Goal: Task Accomplishment & Management: Complete application form

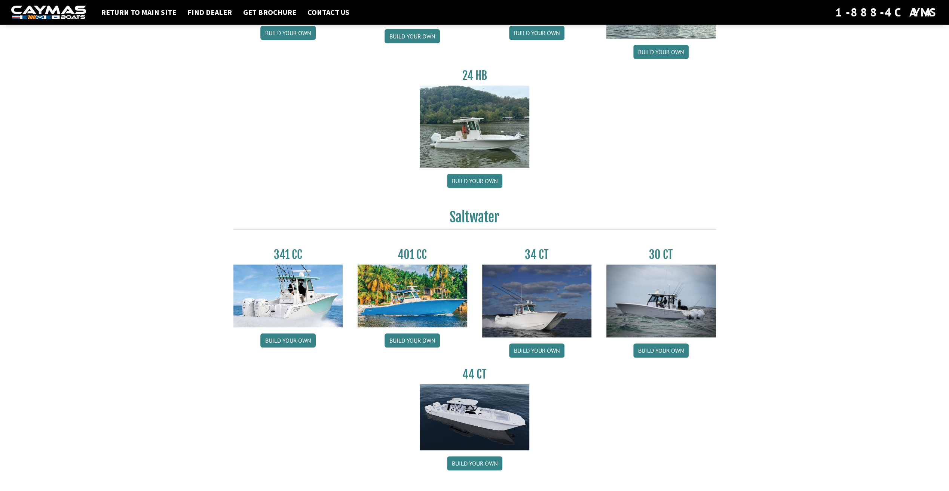
scroll to position [187, 0]
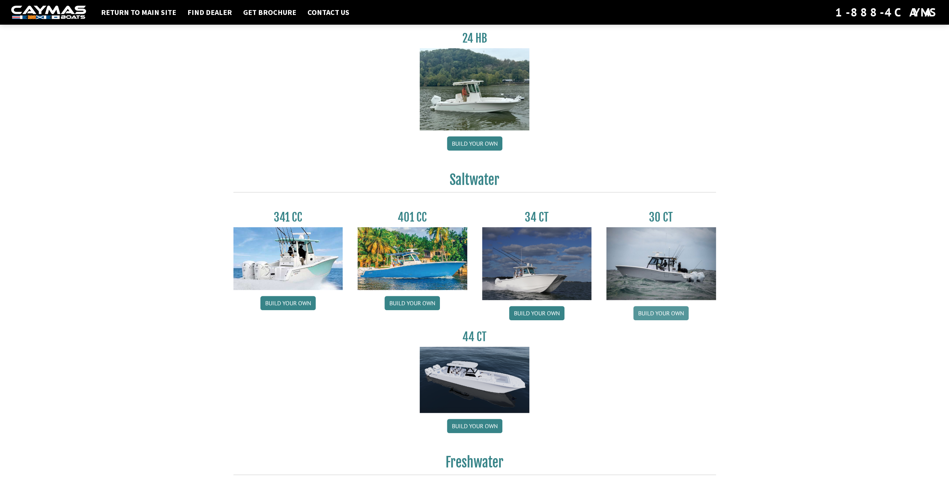
click at [665, 314] on link "Build your own" at bounding box center [660, 313] width 55 height 14
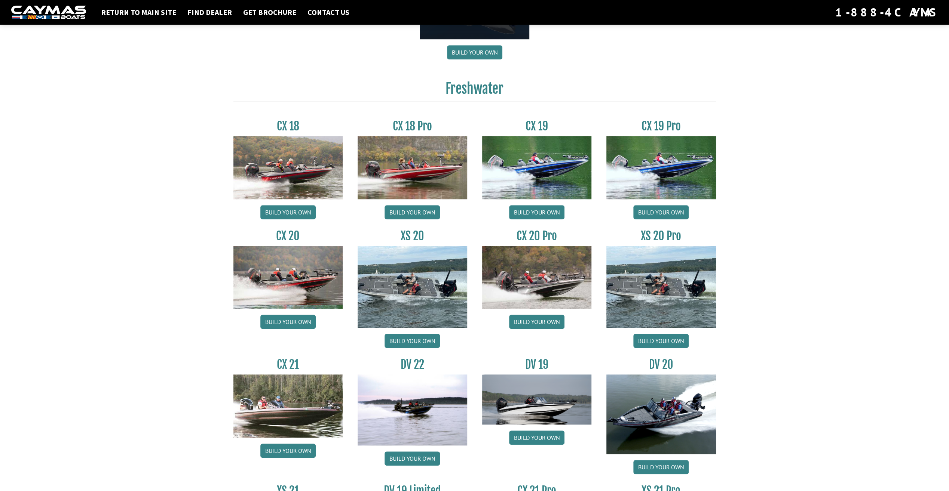
scroll to position [696, 0]
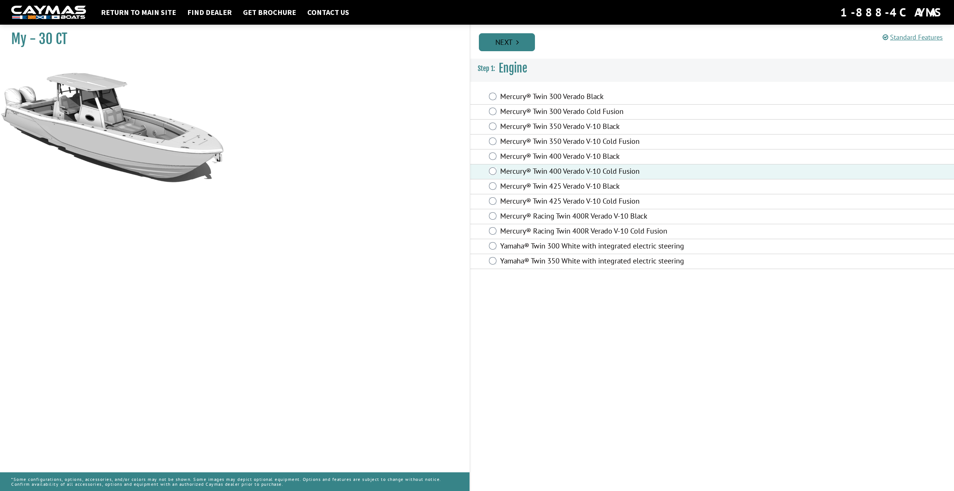
click at [509, 40] on link "Next" at bounding box center [507, 42] width 56 height 18
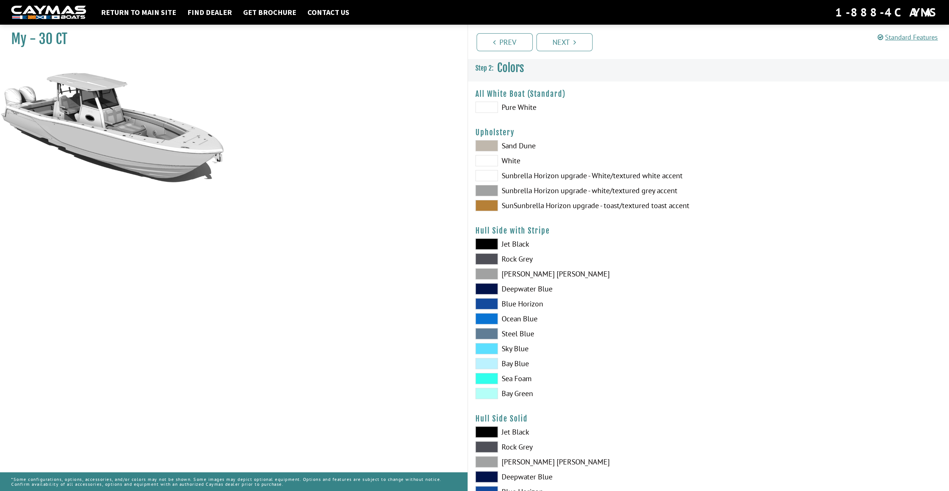
click at [485, 352] on span at bounding box center [486, 348] width 22 height 11
click at [488, 361] on span at bounding box center [486, 363] width 22 height 11
click at [489, 377] on span at bounding box center [486, 378] width 22 height 11
click at [489, 392] on span at bounding box center [486, 393] width 22 height 11
click at [490, 392] on span at bounding box center [486, 393] width 22 height 11
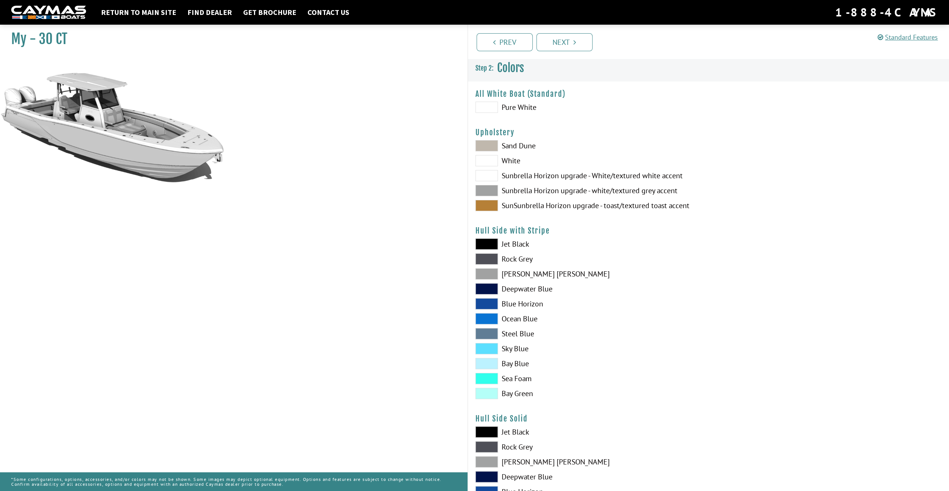
click at [489, 380] on span at bounding box center [486, 378] width 22 height 11
click at [483, 318] on span at bounding box center [486, 318] width 22 height 11
click at [485, 303] on span at bounding box center [486, 303] width 22 height 11
click at [487, 286] on span at bounding box center [486, 288] width 22 height 11
click at [492, 331] on span at bounding box center [486, 333] width 22 height 11
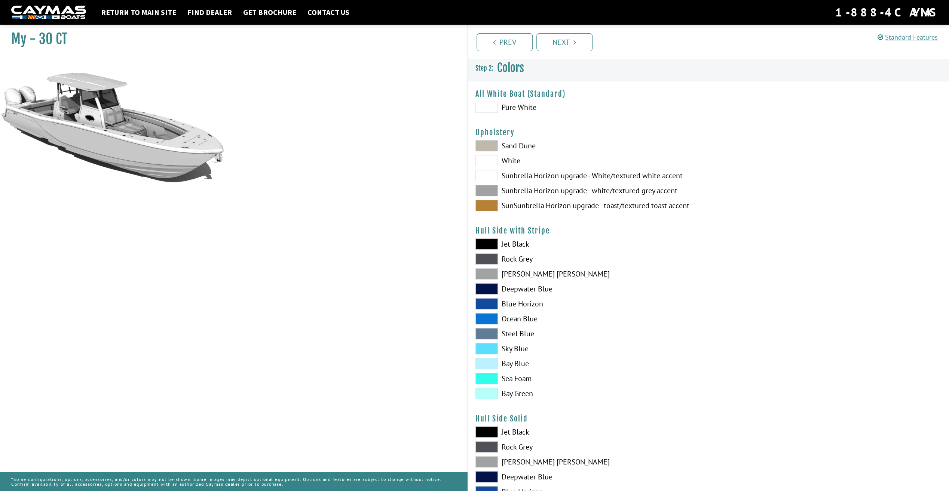
click at [492, 331] on span at bounding box center [486, 333] width 22 height 11
click at [488, 350] on span at bounding box center [486, 348] width 22 height 11
click at [490, 373] on span at bounding box center [486, 378] width 22 height 11
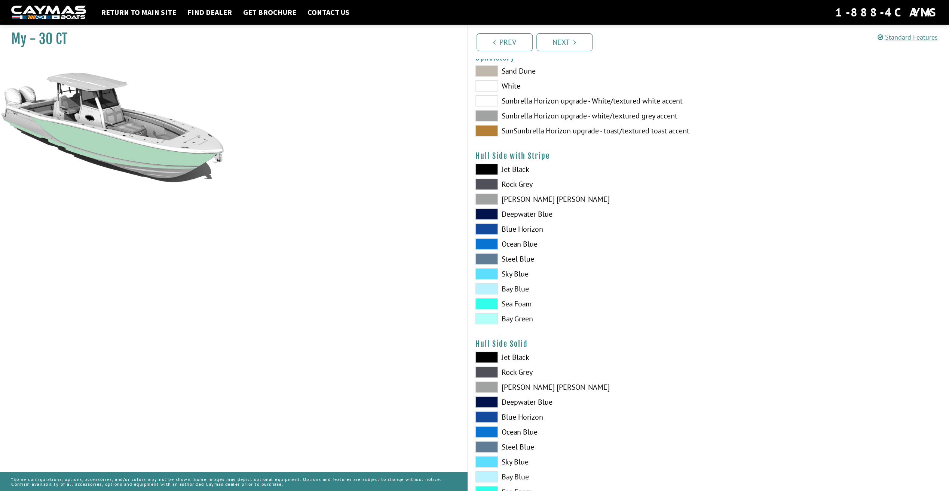
scroll to position [112, 0]
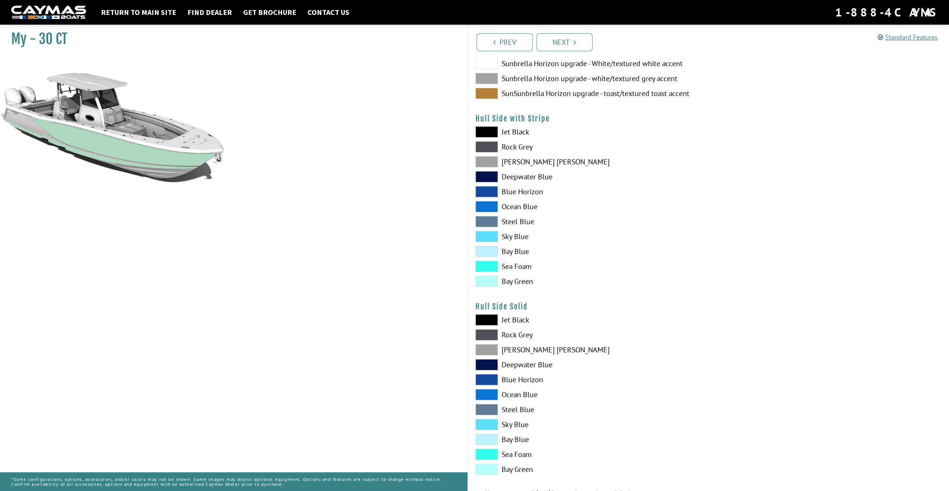
click at [491, 439] on span at bounding box center [486, 439] width 22 height 11
click at [492, 439] on span at bounding box center [486, 439] width 22 height 11
click at [491, 424] on span at bounding box center [486, 424] width 22 height 11
click at [489, 397] on span at bounding box center [486, 394] width 22 height 11
click at [485, 381] on span at bounding box center [486, 379] width 22 height 11
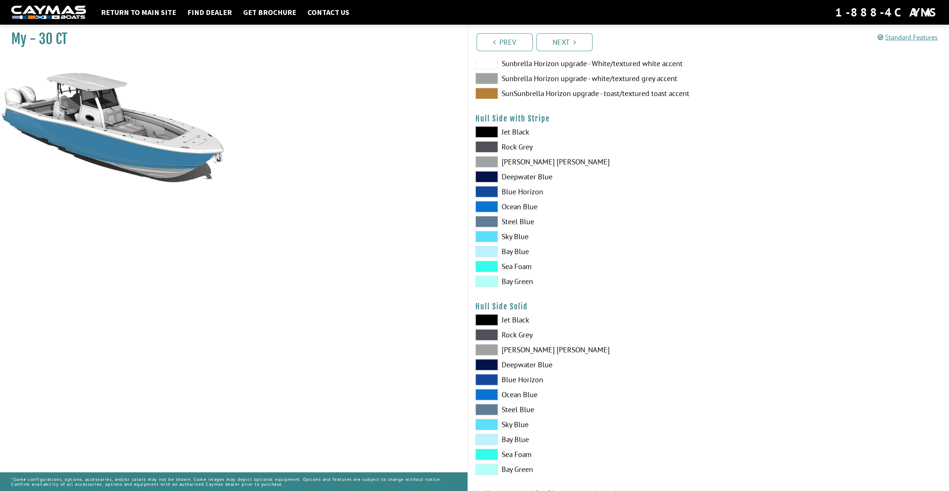
click at [486, 363] on span at bounding box center [486, 364] width 22 height 11
click at [488, 468] on span at bounding box center [486, 469] width 22 height 11
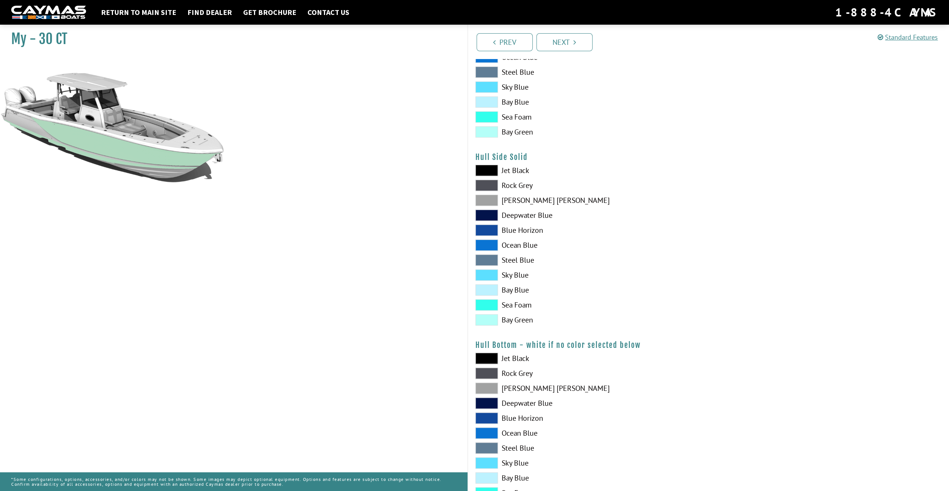
scroll to position [337, 0]
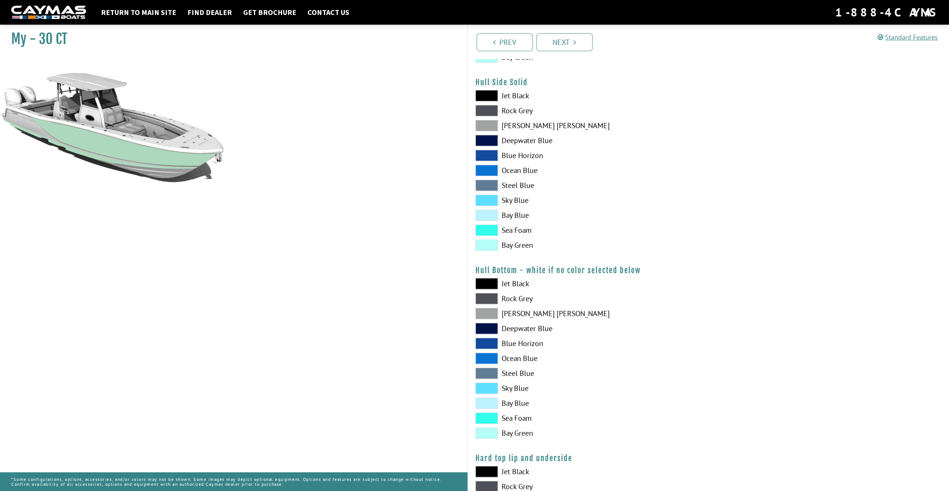
click at [486, 417] on span at bounding box center [486, 418] width 22 height 11
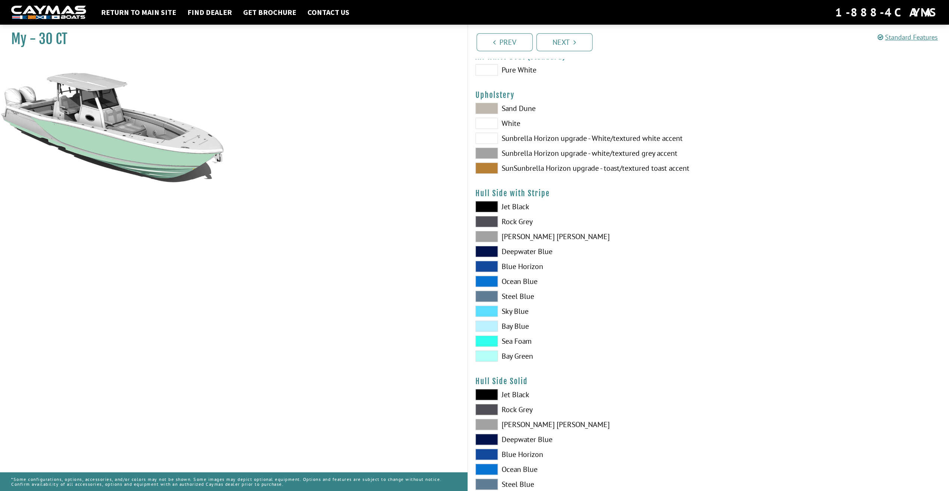
scroll to position [0, 0]
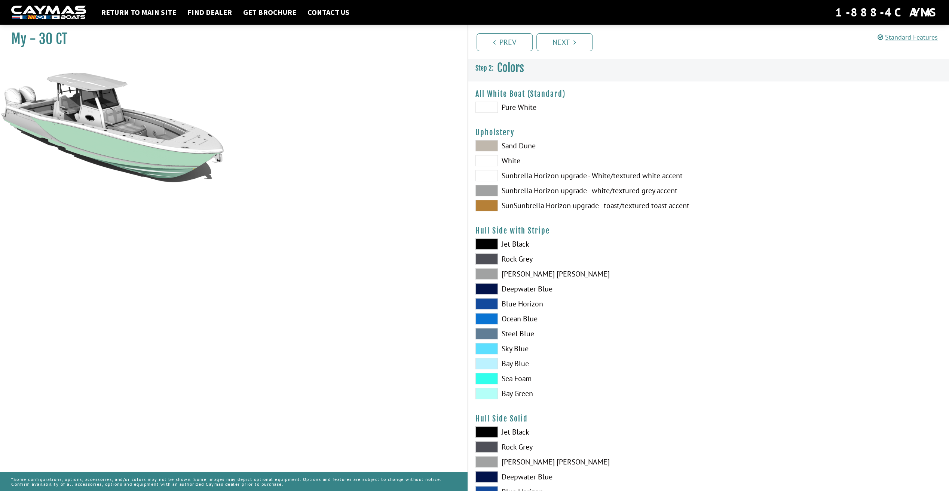
click at [485, 202] on span at bounding box center [486, 205] width 22 height 11
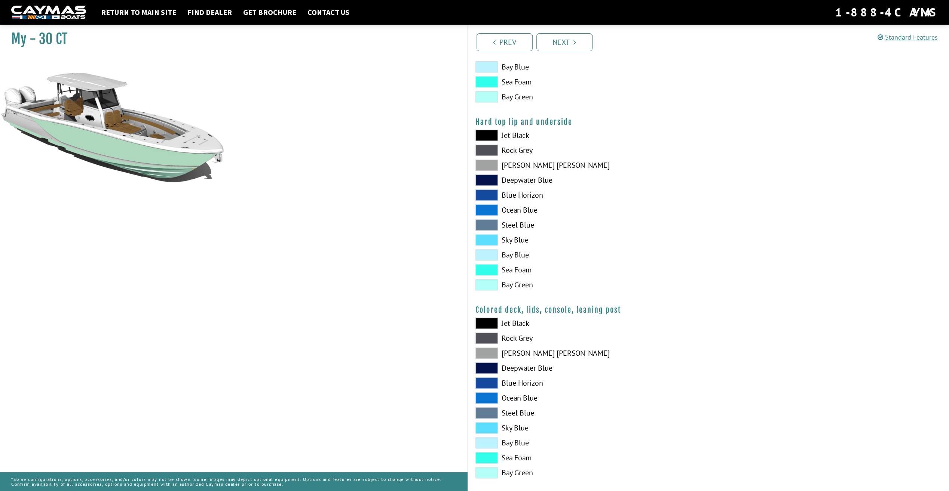
scroll to position [681, 0]
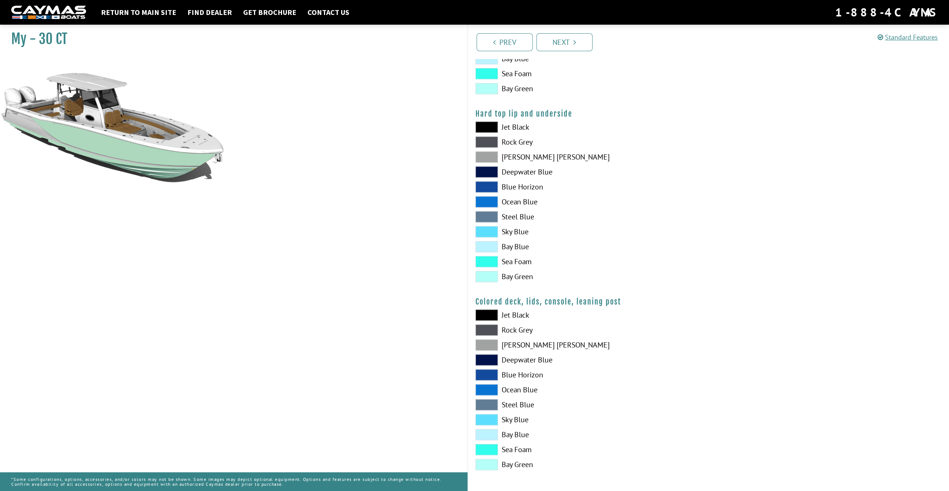
click at [491, 446] on span at bounding box center [486, 449] width 22 height 11
click at [483, 417] on span at bounding box center [486, 419] width 22 height 11
click at [486, 385] on span at bounding box center [486, 389] width 22 height 11
click at [486, 372] on span at bounding box center [486, 374] width 22 height 11
click at [486, 357] on span at bounding box center [486, 360] width 22 height 11
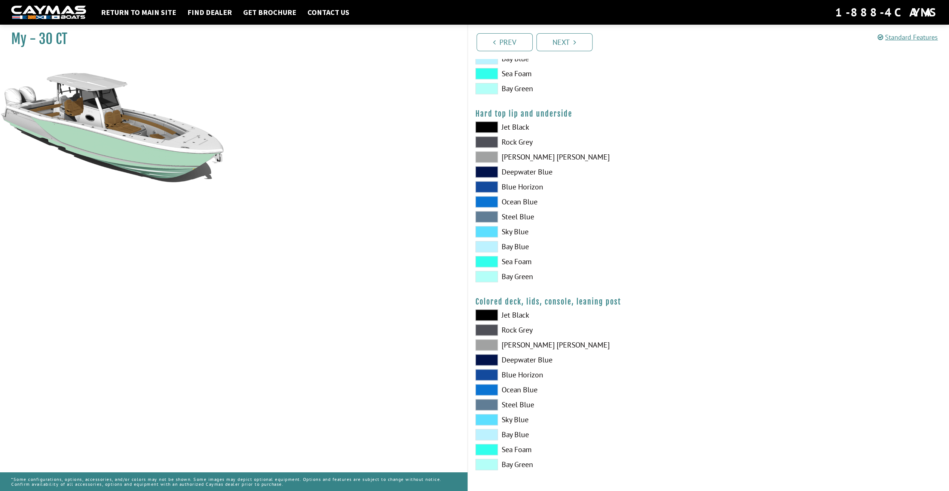
click at [483, 340] on span at bounding box center [486, 345] width 22 height 11
click at [484, 325] on span at bounding box center [486, 330] width 22 height 11
click at [484, 313] on span at bounding box center [486, 315] width 22 height 11
click at [489, 448] on span at bounding box center [486, 449] width 22 height 11
click at [568, 37] on link "Next" at bounding box center [564, 42] width 56 height 18
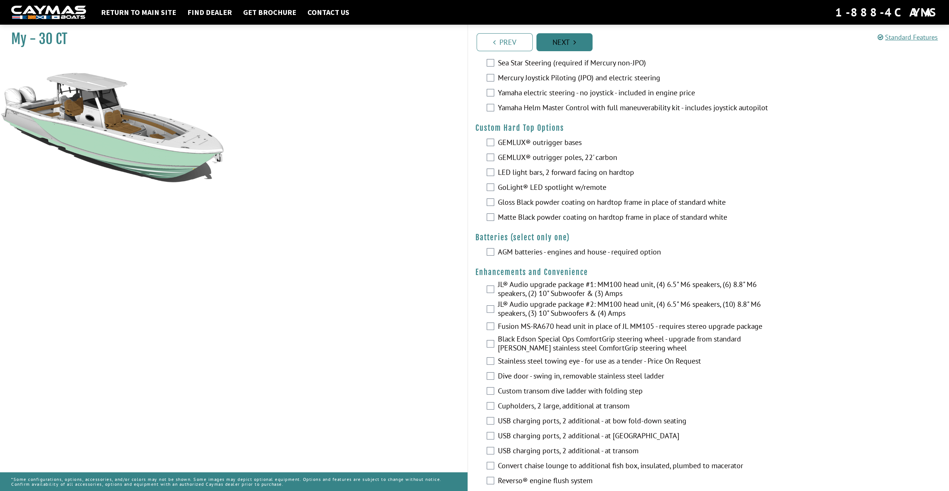
scroll to position [0, 0]
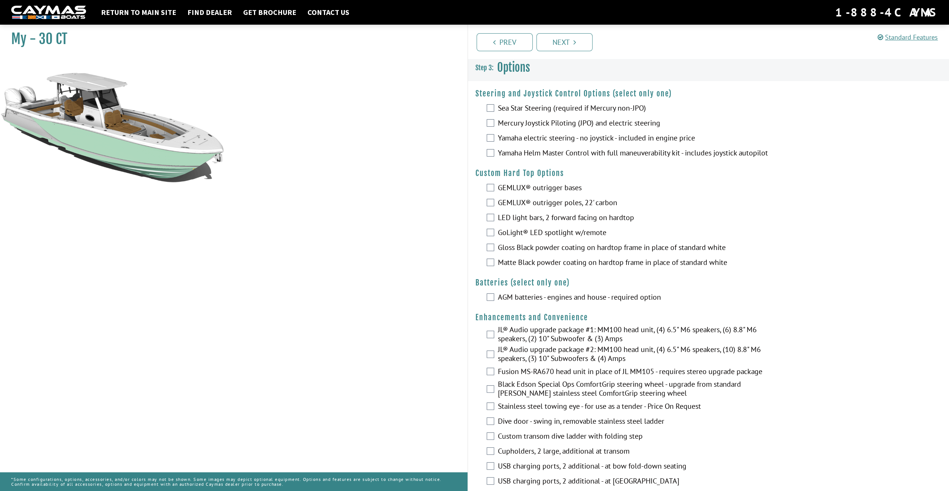
click at [475, 266] on fieldset "Please select option. GEMLUX® outrigger bases GEMLUX® outrigger poles, 22' carb…" at bounding box center [708, 226] width 466 height 90
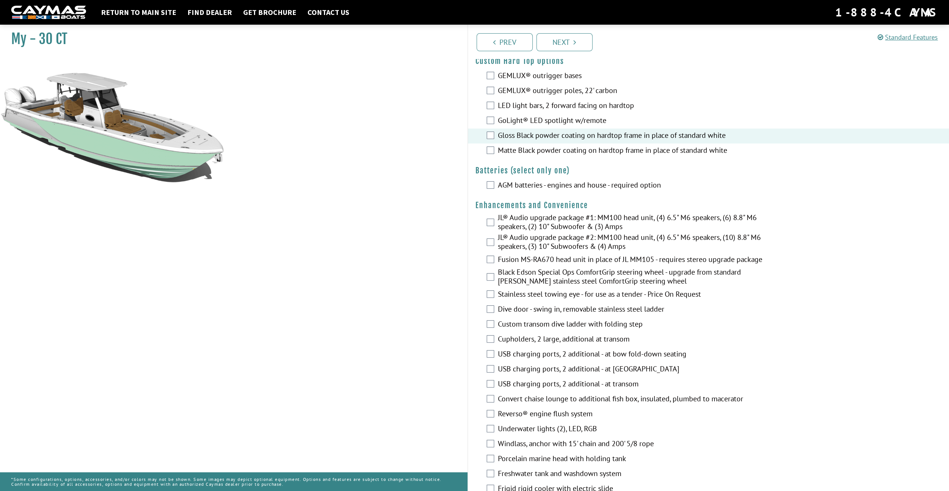
scroll to position [150, 0]
